Goal: Navigation & Orientation: Find specific page/section

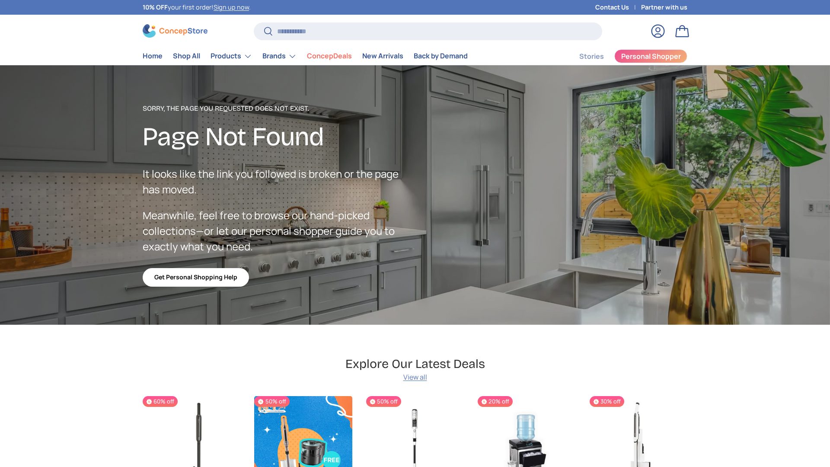
scroll to position [1502, 3532]
